Goal: Find specific page/section: Find specific page/section

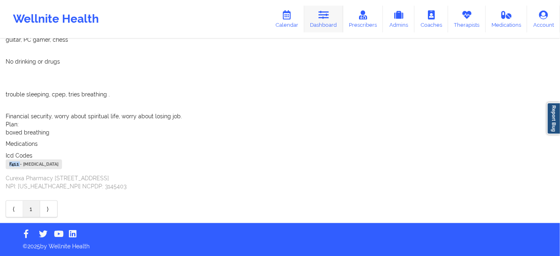
click at [322, 20] on link "Dashboard" at bounding box center [323, 19] width 39 height 27
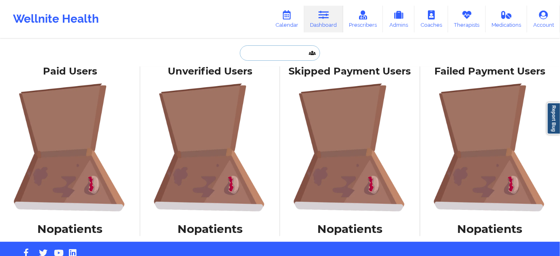
click at [293, 59] on input "text" at bounding box center [280, 52] width 80 height 15
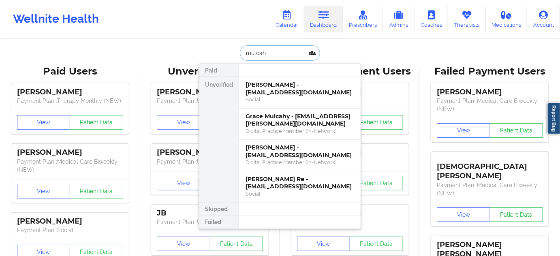
type input "[PERSON_NAME]"
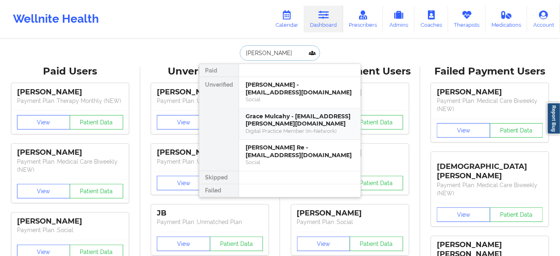
click at [288, 118] on div "Grace Mulcahy - [EMAIL_ADDRESS][PERSON_NAME][DOMAIN_NAME]" at bounding box center [300, 120] width 109 height 15
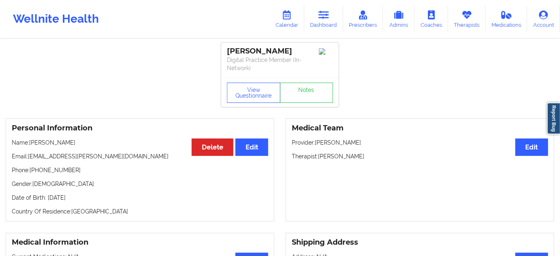
click at [258, 51] on div "[PERSON_NAME]" at bounding box center [280, 51] width 106 height 9
copy div "[PERSON_NAME]"
